Goal: Check status: Check status

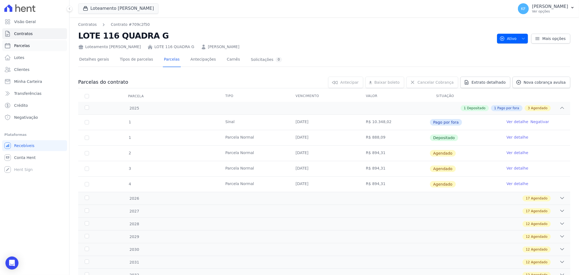
click at [25, 45] on span "Parcelas" at bounding box center [22, 45] width 16 height 5
select select
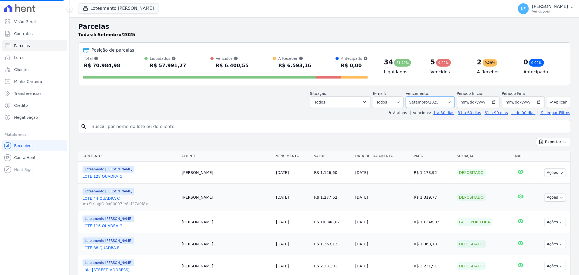
click at [441, 101] on select "Filtrar por período ──────── Todos os meses Setembro/2023 Outubro/2023 Novembro…" at bounding box center [430, 101] width 49 height 11
select select
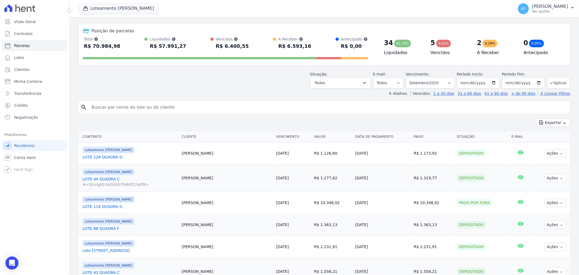
scroll to position [30, 0]
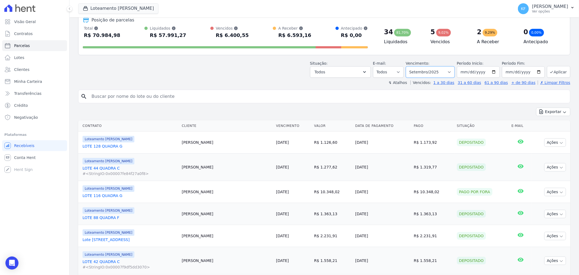
click at [431, 74] on select "Filtrar por período ──────── Todos os meses Setembro/2023 Outubro/2023 Novembro…" at bounding box center [430, 71] width 49 height 11
select select "10/2025"
click at [409, 66] on select "Filtrar por período ──────── Todos os meses Setembro/2023 Outubro/2023 Novembro…" at bounding box center [430, 71] width 49 height 11
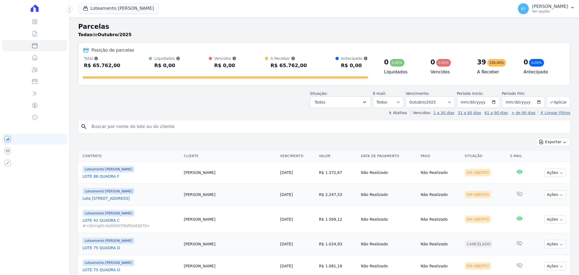
select select
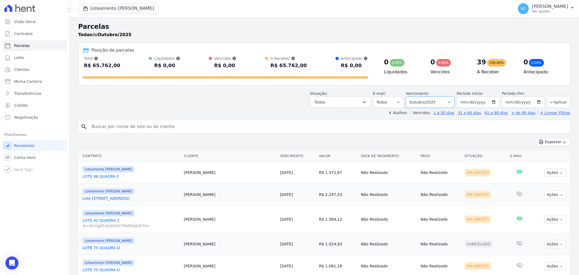
click at [424, 104] on select "Filtrar por período ──────── Todos os meses Setembro/2023 Outubro/2023 Novembro…" at bounding box center [430, 101] width 49 height 11
select select "11/2025"
click at [409, 96] on select "Filtrar por período ──────── Todos os meses Setembro/2023 Outubro/2023 Novembro…" at bounding box center [430, 101] width 49 height 11
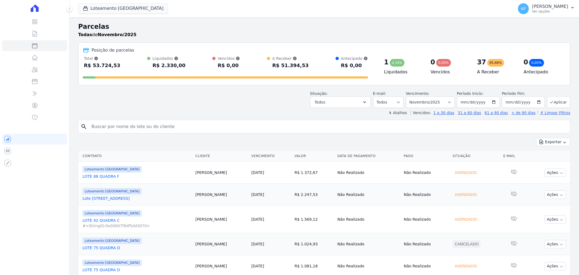
select select
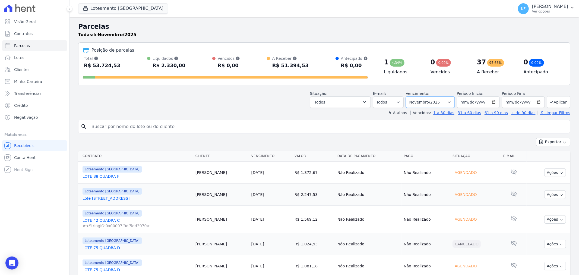
click at [426, 104] on select "Filtrar por período ──────── Todos os meses Setembro/2023 Outubro/2023 Novembro…" at bounding box center [430, 101] width 49 height 11
select select "12/2025"
click at [409, 96] on select "Filtrar por período ──────── Todos os meses Setembro/2023 Outubro/2023 Novembro…" at bounding box center [430, 101] width 49 height 11
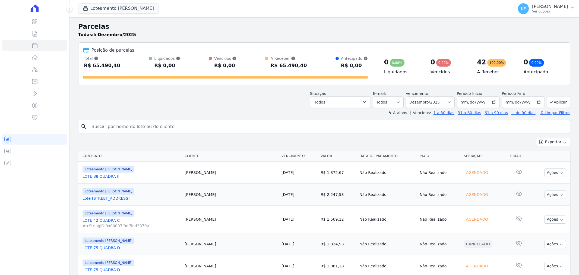
select select
